Goal: Transaction & Acquisition: Purchase product/service

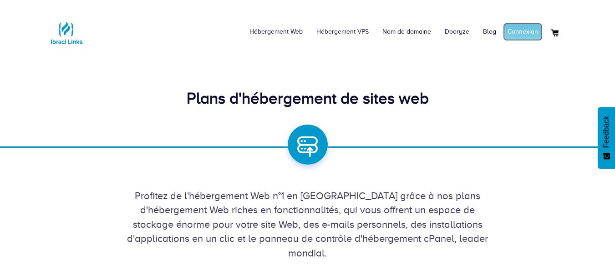
click at [522, 33] on link "Connexion" at bounding box center [523, 32] width 40 height 18
click at [512, 36] on link "Mon compte" at bounding box center [521, 32] width 44 height 18
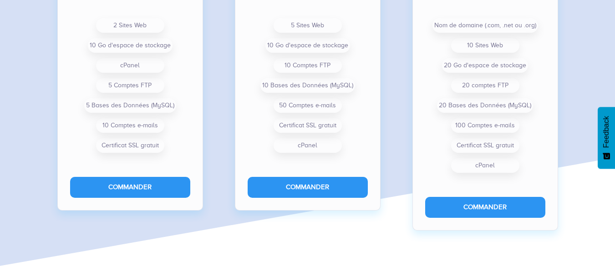
scroll to position [804, 0]
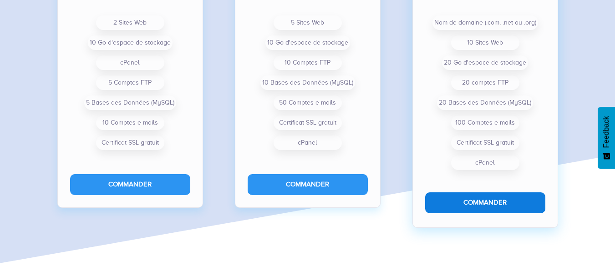
click at [488, 200] on button "Commander" at bounding box center [485, 203] width 120 height 20
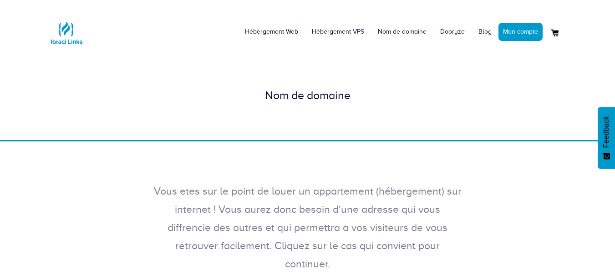
click at [390, 131] on div "Nom de domaine" at bounding box center [307, 95] width 615 height 89
click at [298, 100] on div "Nom de domaine" at bounding box center [307, 95] width 519 height 16
click at [320, 95] on div "Nom de domaine" at bounding box center [307, 95] width 519 height 16
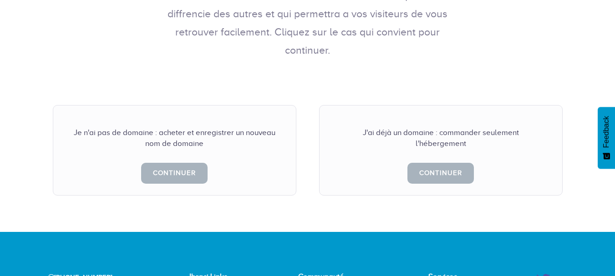
scroll to position [216, 0]
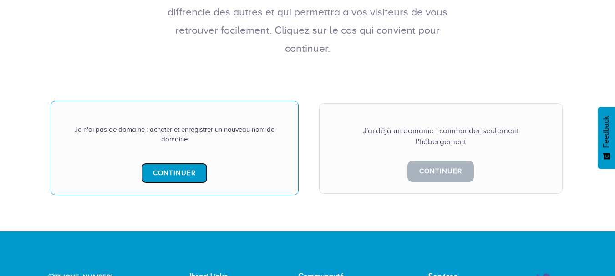
click at [177, 163] on link "Continuer" at bounding box center [174, 173] width 66 height 20
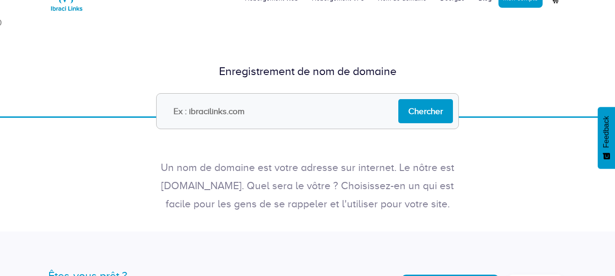
scroll to position [39, 0]
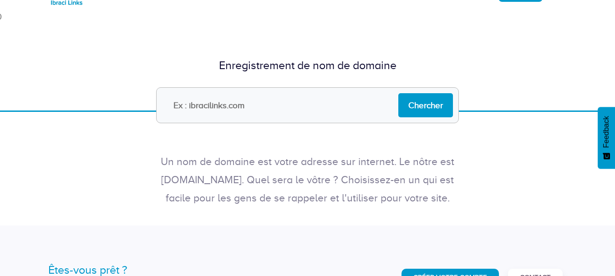
click at [210, 106] on input "text" at bounding box center [307, 105] width 303 height 36
click at [192, 98] on input "text" at bounding box center [307, 105] width 303 height 36
click at [201, 102] on input "text" at bounding box center [307, 105] width 303 height 36
type input "ussa.ml"
click at [427, 106] on input "Chercher" at bounding box center [425, 105] width 55 height 24
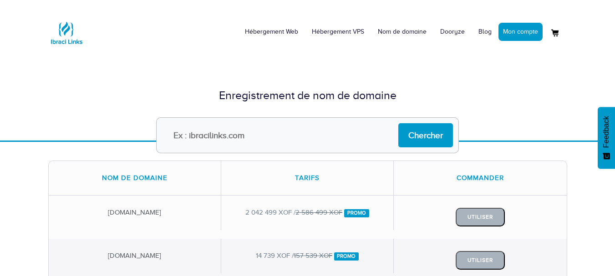
click at [223, 131] on input "text" at bounding box center [307, 135] width 303 height 36
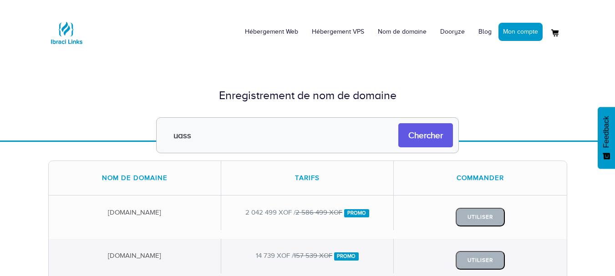
type input "uass"
click at [428, 133] on input "Chercher" at bounding box center [425, 135] width 55 height 24
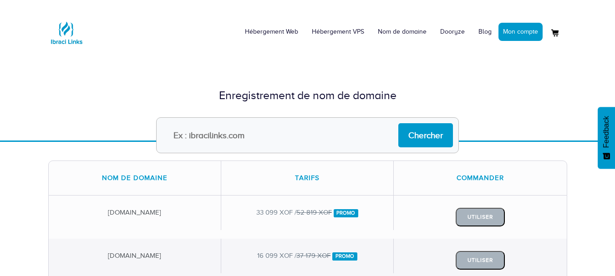
click at [312, 133] on input "text" at bounding box center [307, 135] width 303 height 36
type input "[DOMAIN_NAME]"
click at [398, 123] on input "Chercher" at bounding box center [425, 135] width 55 height 24
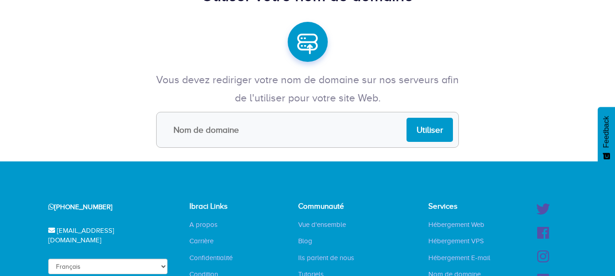
scroll to position [124, 0]
